Goal: Task Accomplishment & Management: Manage account settings

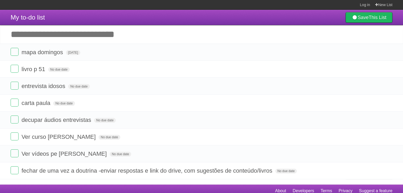
click at [168, 79] on li "entrevista idosos No due date White Red Blue Green Purple Orange" at bounding box center [201, 86] width 403 height 17
drag, startPoint x: 0, startPoint y: 0, endPoint x: 167, endPoint y: 100, distance: 195.1
click at [167, 100] on ul "mapa [PERSON_NAME][DATE] White Red Blue Green Purple Orange livro p 51 No due d…" at bounding box center [201, 112] width 403 height 136
click at [167, 100] on form "carta paula No due date White Red Blue Green Purple Orange" at bounding box center [202, 103] width 382 height 9
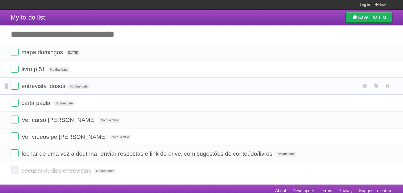
click at [130, 79] on li "entrevista idosos No due date White Red Blue Green Purple Orange" at bounding box center [201, 86] width 403 height 17
drag, startPoint x: 130, startPoint y: 79, endPoint x: 142, endPoint y: 84, distance: 12.6
click at [142, 84] on li "entrevista idosos No due date White Red Blue Green Purple Orange" at bounding box center [201, 86] width 403 height 17
click at [142, 84] on form "entrevista idosos No due date White Red Blue Green Purple Orange" at bounding box center [202, 86] width 382 height 9
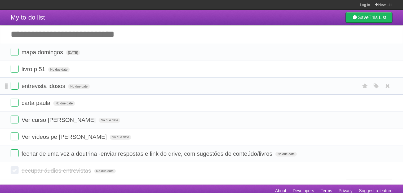
drag, startPoint x: 142, startPoint y: 84, endPoint x: 156, endPoint y: 81, distance: 14.5
click at [156, 81] on li "entrevista idosos No due date White Red Blue Green Purple Orange" at bounding box center [201, 86] width 403 height 17
click at [11, 86] on label at bounding box center [15, 86] width 8 height 8
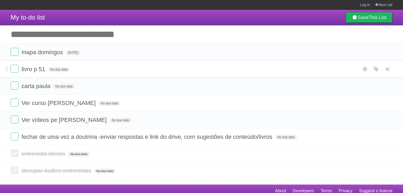
drag, startPoint x: 137, startPoint y: 55, endPoint x: 168, endPoint y: 64, distance: 32.2
drag, startPoint x: 168, startPoint y: 64, endPoint x: 206, endPoint y: 50, distance: 40.2
click at [206, 50] on form "mapa domingos Sun Aug 24 2025 White Red Blue Green Purple Orange" at bounding box center [202, 52] width 382 height 9
drag, startPoint x: 206, startPoint y: 50, endPoint x: 209, endPoint y: 46, distance: 4.9
click at [209, 46] on li "mapa domingos Sun Aug 24 2025 White Red Blue Green Purple Orange" at bounding box center [201, 52] width 403 height 17
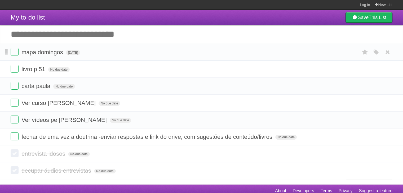
click at [209, 46] on li "mapa domingos Sun Aug 24 2025 White Red Blue Green Purple Orange" at bounding box center [201, 52] width 403 height 17
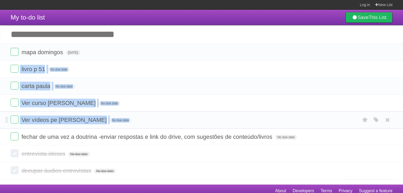
drag, startPoint x: 209, startPoint y: 46, endPoint x: 192, endPoint y: 119, distance: 74.8
click at [192, 119] on ul "mapa domingos Sun Aug 24 2025 White Red Blue Green Purple Orange livro p 51 No …" at bounding box center [201, 95] width 403 height 102
click at [192, 119] on form "Ver vídeos pe Luiz Fernando No due date White Red Blue Green Purple Orange" at bounding box center [202, 120] width 382 height 9
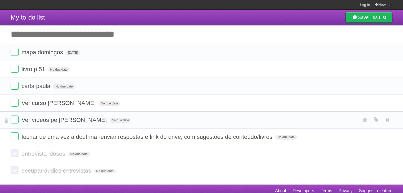
click at [192, 119] on form "Ver vídeos pe Luiz Fernando No due date White Red Blue Green Purple Orange" at bounding box center [202, 120] width 382 height 9
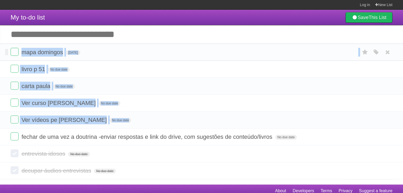
drag, startPoint x: 192, startPoint y: 119, endPoint x: 169, endPoint y: 49, distance: 73.1
click at [169, 49] on ul "mapa domingos Sun Aug 24 2025 White Red Blue Green Purple Orange livro p 51 No …" at bounding box center [201, 95] width 403 height 102
click at [169, 49] on form "mapa domingos Sun Aug 24 2025 White Red Blue Green Purple Orange" at bounding box center [202, 52] width 382 height 9
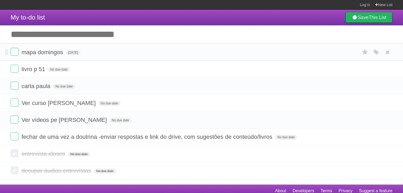
click at [169, 49] on form "mapa domingos Sun Aug 24 2025 White Red Blue Green Purple Orange" at bounding box center [202, 52] width 382 height 9
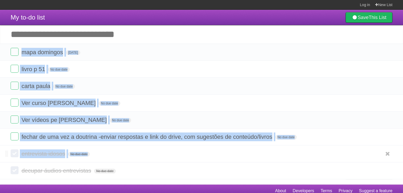
drag, startPoint x: 169, startPoint y: 49, endPoint x: 176, endPoint y: 155, distance: 105.8
click at [176, 155] on section "mapa domingos Sun Aug 24 2025 White Red Blue Green Purple Orange livro p 51 No …" at bounding box center [201, 112] width 403 height 136
click at [176, 155] on form "entrevista idosos No due date White Red Blue Green Purple Orange" at bounding box center [202, 154] width 382 height 9
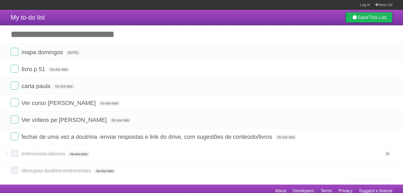
click at [176, 155] on form "entrevista idosos No due date White Red Blue Green Purple Orange" at bounding box center [202, 154] width 382 height 9
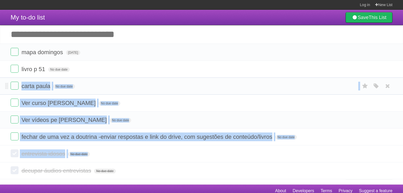
drag, startPoint x: 176, startPoint y: 155, endPoint x: 174, endPoint y: 87, distance: 67.5
click at [174, 87] on section "mapa domingos Sun Aug 24 2025 White Red Blue Green Purple Orange livro p 51 No …" at bounding box center [201, 112] width 403 height 136
click at [174, 87] on form "carta paula No due date White Red Blue Green Purple Orange" at bounding box center [202, 86] width 382 height 9
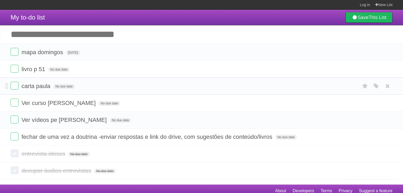
click at [174, 87] on form "carta paula No due date White Red Blue Green Purple Orange" at bounding box center [202, 86] width 382 height 9
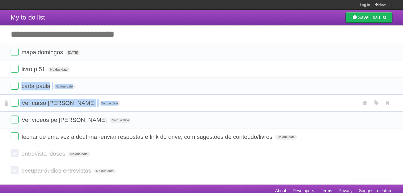
drag, startPoint x: 174, startPoint y: 87, endPoint x: 178, endPoint y: 97, distance: 10.0
click at [178, 97] on ul "mapa domingos Sun Aug 24 2025 White Red Blue Green Purple Orange livro p 51 No …" at bounding box center [201, 95] width 403 height 102
click at [178, 97] on li "Ver curso Kariny noivado No due date White Red Blue Green Purple Orange" at bounding box center [201, 103] width 403 height 17
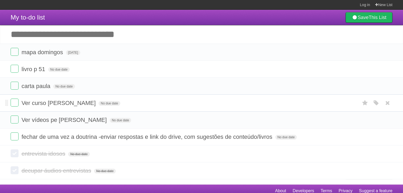
click at [178, 97] on li "Ver curso Kariny noivado No due date White Red Blue Green Purple Orange" at bounding box center [201, 103] width 403 height 17
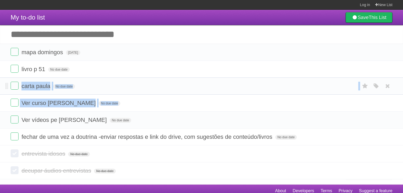
drag, startPoint x: 178, startPoint y: 97, endPoint x: 170, endPoint y: 89, distance: 10.7
click at [170, 89] on ul "mapa domingos Sun Aug 24 2025 White Red Blue Green Purple Orange livro p 51 No …" at bounding box center [201, 95] width 403 height 102
click at [170, 89] on form "carta paula No due date White Red Blue Green Purple Orange" at bounding box center [202, 86] width 382 height 9
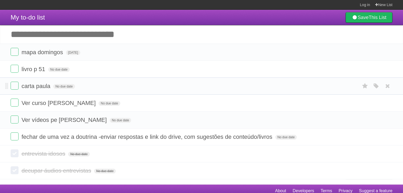
click at [170, 89] on form "carta paula No due date White Red Blue Green Purple Orange" at bounding box center [202, 86] width 382 height 9
drag, startPoint x: 170, startPoint y: 89, endPoint x: 167, endPoint y: 86, distance: 4.7
click at [167, 86] on form "carta paula No due date White Red Blue Green Purple Orange" at bounding box center [202, 86] width 382 height 9
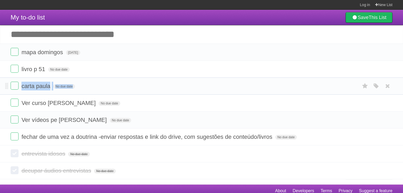
drag, startPoint x: 167, startPoint y: 86, endPoint x: 180, endPoint y: 91, distance: 14.1
click at [180, 91] on li "carta paula No due date White Red Blue Green Purple Orange" at bounding box center [201, 86] width 403 height 17
drag, startPoint x: 180, startPoint y: 91, endPoint x: 191, endPoint y: 92, distance: 11.7
click at [191, 92] on li "carta paula No due date White Red Blue Green Purple Orange" at bounding box center [201, 86] width 403 height 17
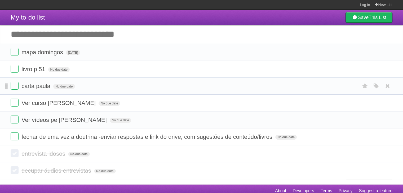
click at [191, 92] on li "carta paula No due date White Red Blue Green Purple Orange" at bounding box center [201, 86] width 403 height 17
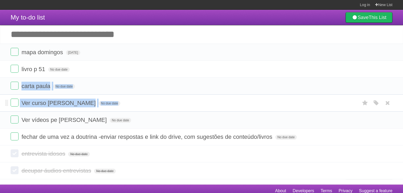
drag, startPoint x: 191, startPoint y: 92, endPoint x: 197, endPoint y: 104, distance: 13.1
click at [197, 104] on ul "mapa domingos Sun Aug 24 2025 White Red Blue Green Purple Orange livro p 51 No …" at bounding box center [201, 95] width 403 height 102
click at [197, 104] on form "Ver curso Kariny noivado No due date White Red Blue Green Purple Orange" at bounding box center [202, 103] width 382 height 9
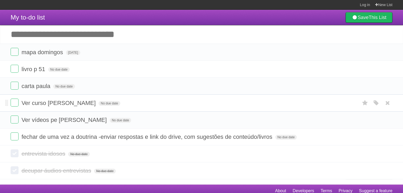
click at [197, 104] on form "Ver curso Kariny noivado No due date White Red Blue Green Purple Orange" at bounding box center [202, 103] width 382 height 9
drag, startPoint x: 197, startPoint y: 104, endPoint x: 188, endPoint y: 100, distance: 9.7
click at [188, 100] on form "Ver curso Kariny noivado No due date White Red Blue Green Purple Orange" at bounding box center [202, 103] width 382 height 9
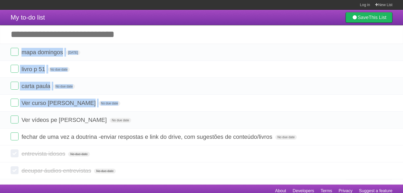
drag, startPoint x: 188, startPoint y: 100, endPoint x: 168, endPoint y: 43, distance: 60.3
click at [168, 43] on div "My to-do list Save This List Add another task ********* mapa domingos Sun Aug 2…" at bounding box center [201, 95] width 403 height 170
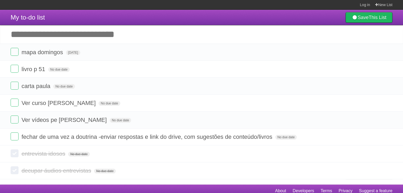
click at [168, 43] on input "Add another task" at bounding box center [201, 34] width 403 height 19
drag, startPoint x: 168, startPoint y: 43, endPoint x: 171, endPoint y: 50, distance: 6.8
click at [171, 50] on div "My to-do list Save This List Add another task ********* mapa domingos Sun Aug 2…" at bounding box center [201, 95] width 403 height 170
click at [171, 50] on form "mapa domingos Sun Aug 24 2025 White Red Blue Green Purple Orange" at bounding box center [202, 52] width 382 height 9
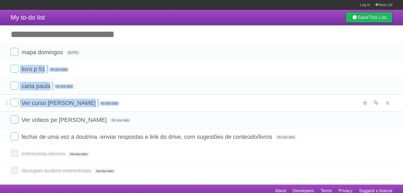
drag, startPoint x: 171, startPoint y: 50, endPoint x: 184, endPoint y: 100, distance: 51.8
click at [184, 100] on ul "mapa domingos Sun Aug 24 2025 White Red Blue Green Purple Orange livro p 51 No …" at bounding box center [201, 95] width 403 height 102
click at [184, 100] on form "Ver curso Kariny noivado No due date White Red Blue Green Purple Orange" at bounding box center [202, 103] width 382 height 9
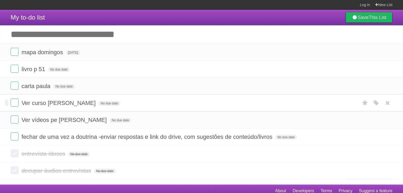
click at [184, 100] on form "Ver curso Kariny noivado No due date White Red Blue Green Purple Orange" at bounding box center [202, 103] width 382 height 9
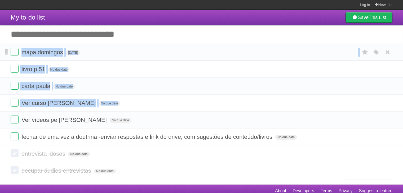
drag, startPoint x: 184, startPoint y: 100, endPoint x: 167, endPoint y: 56, distance: 46.7
click at [167, 56] on ul "mapa domingos Sun Aug 24 2025 White Red Blue Green Purple Orange livro p 51 No …" at bounding box center [201, 95] width 403 height 102
click at [167, 56] on form "mapa domingos Sun Aug 24 2025 White Red Blue Green Purple Orange" at bounding box center [202, 52] width 382 height 9
